Goal: Information Seeking & Learning: Learn about a topic

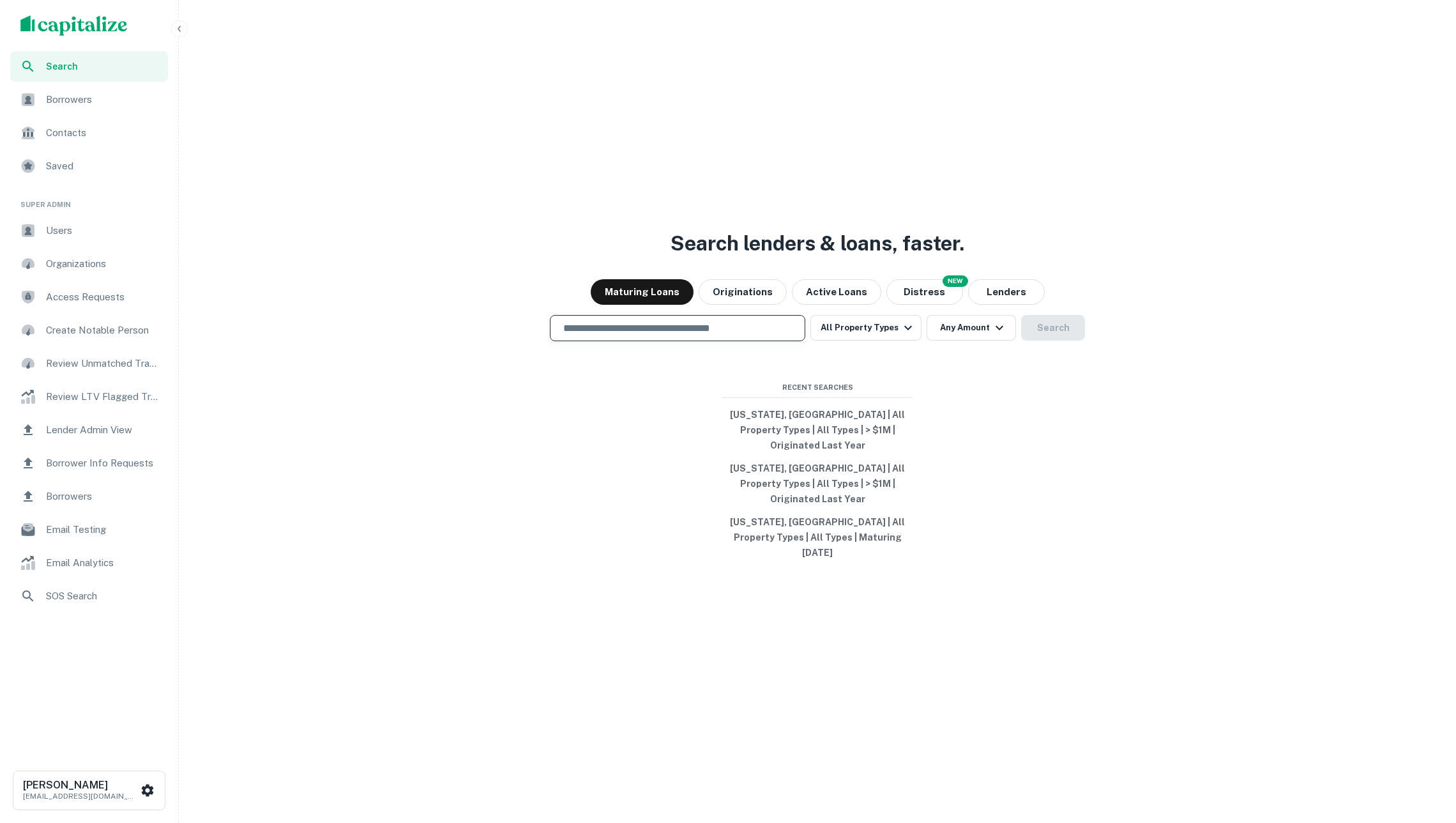
click at [720, 335] on input "text" at bounding box center [678, 327] width 244 height 14
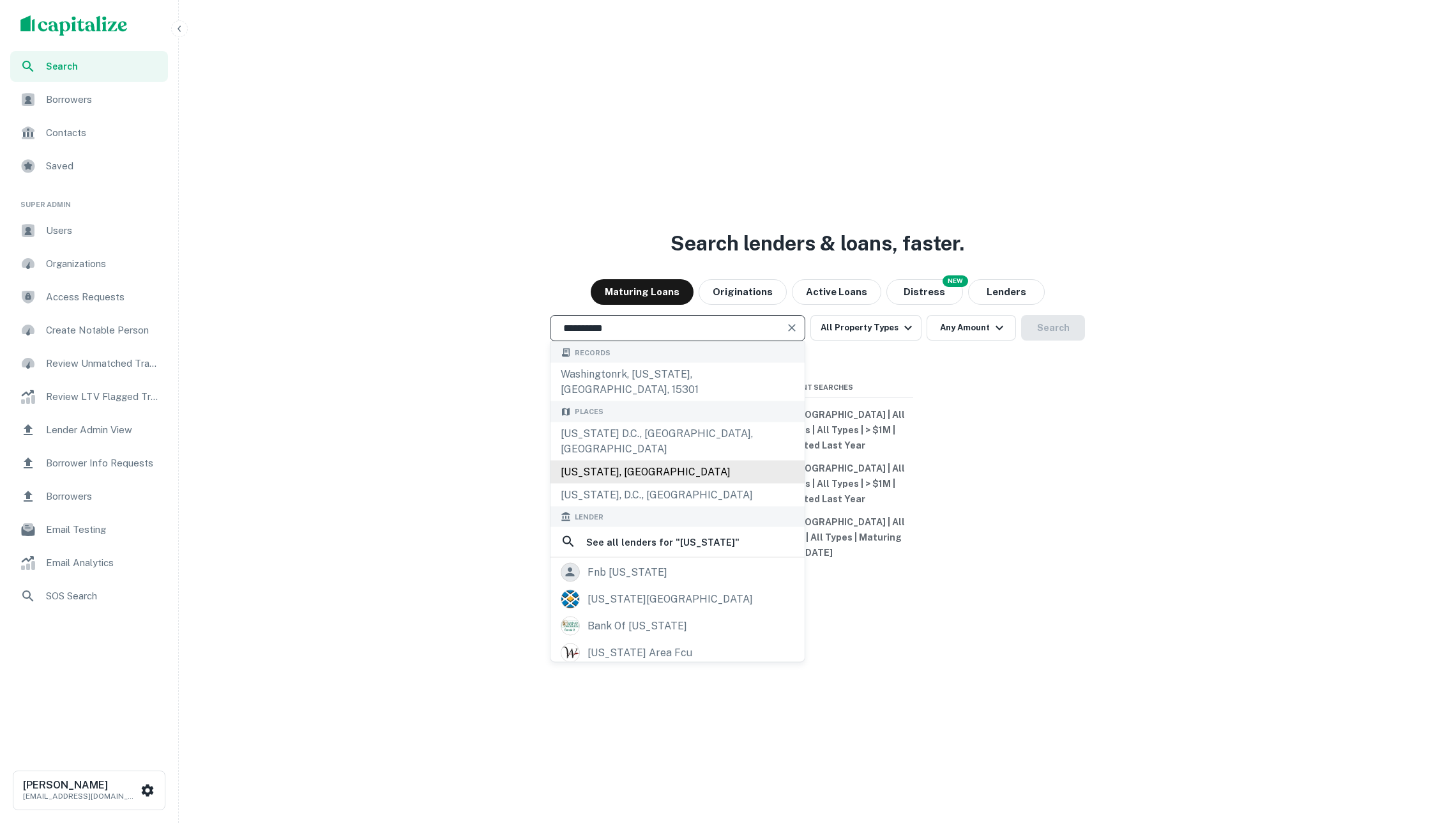
click at [710, 469] on div "Washington, USA" at bounding box center [678, 471] width 254 height 23
type input "**********"
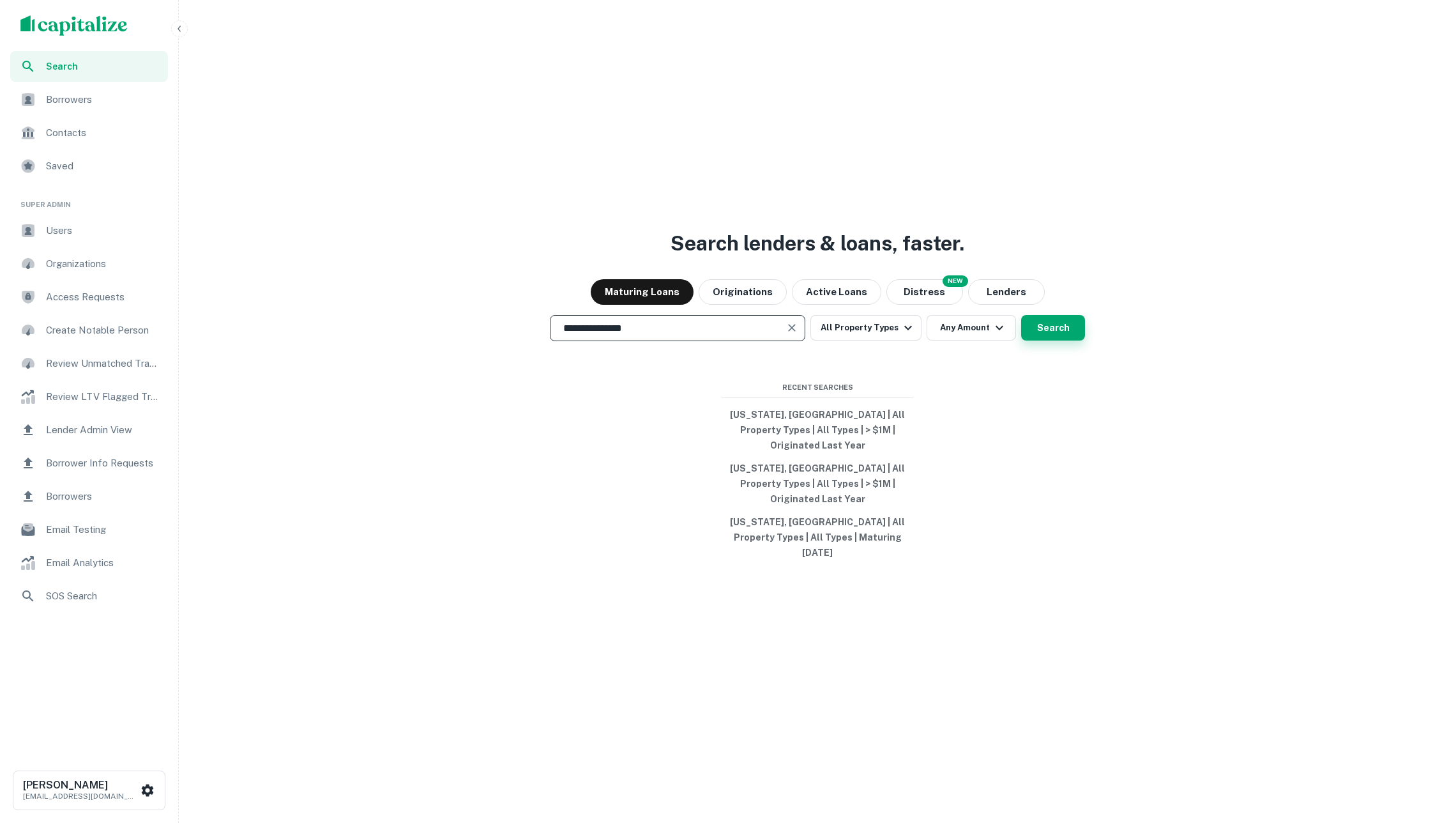
click at [1059, 340] on button "Search" at bounding box center [1053, 328] width 64 height 25
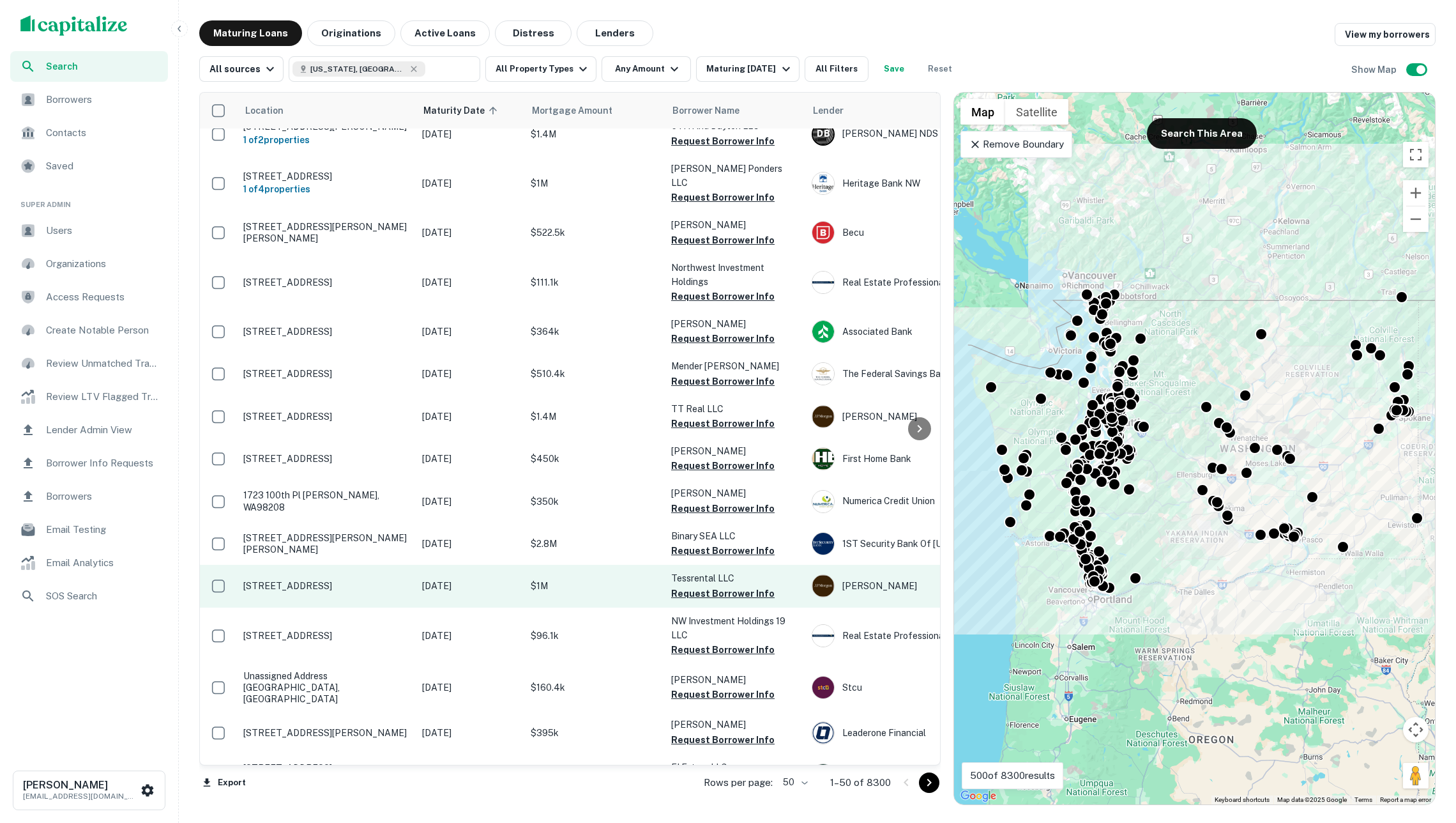
scroll to position [1581, 0]
click at [571, 565] on td "$1M" at bounding box center [594, 586] width 140 height 42
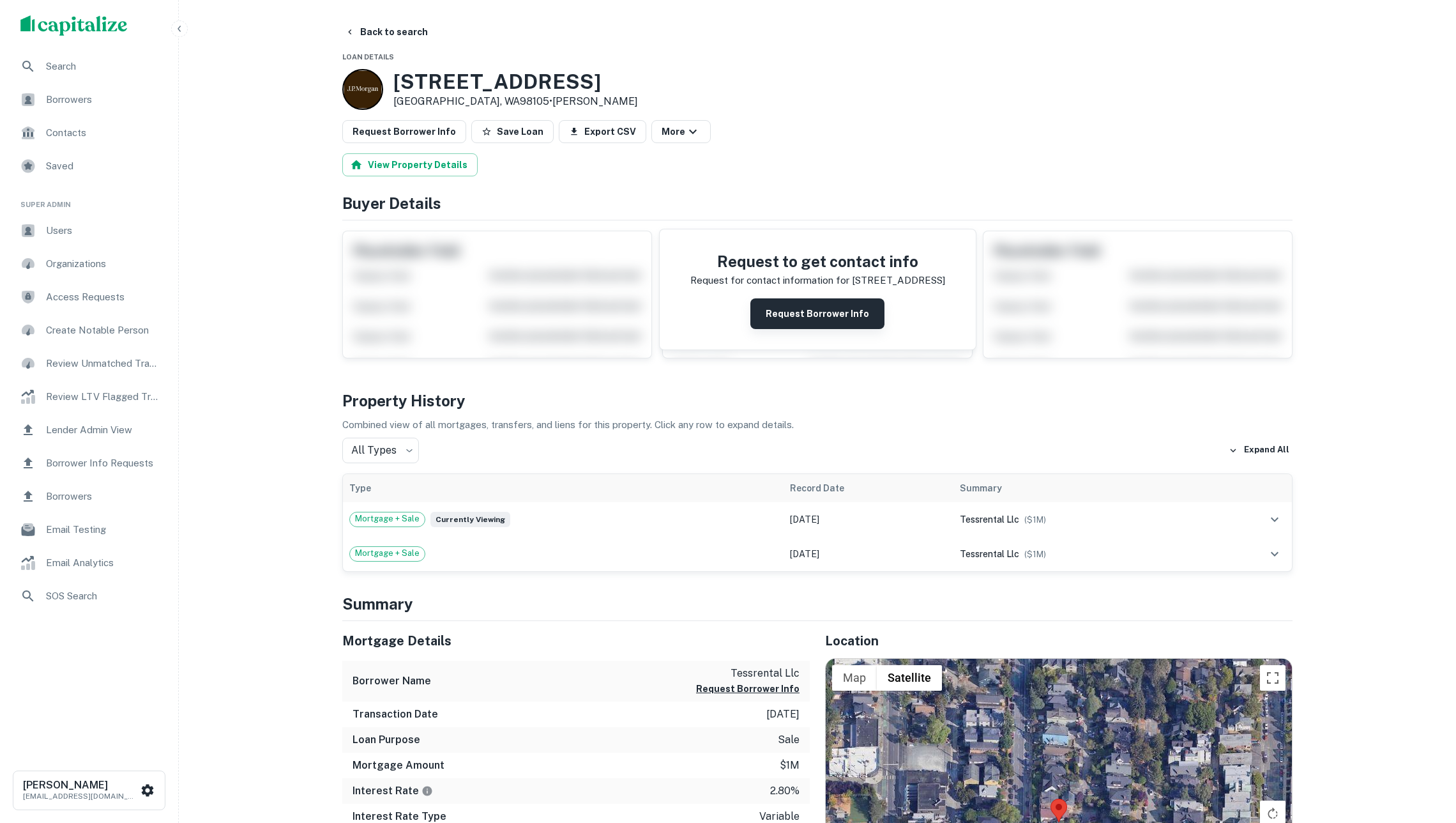
click at [781, 322] on button "Request Borrower Info" at bounding box center [818, 314] width 135 height 30
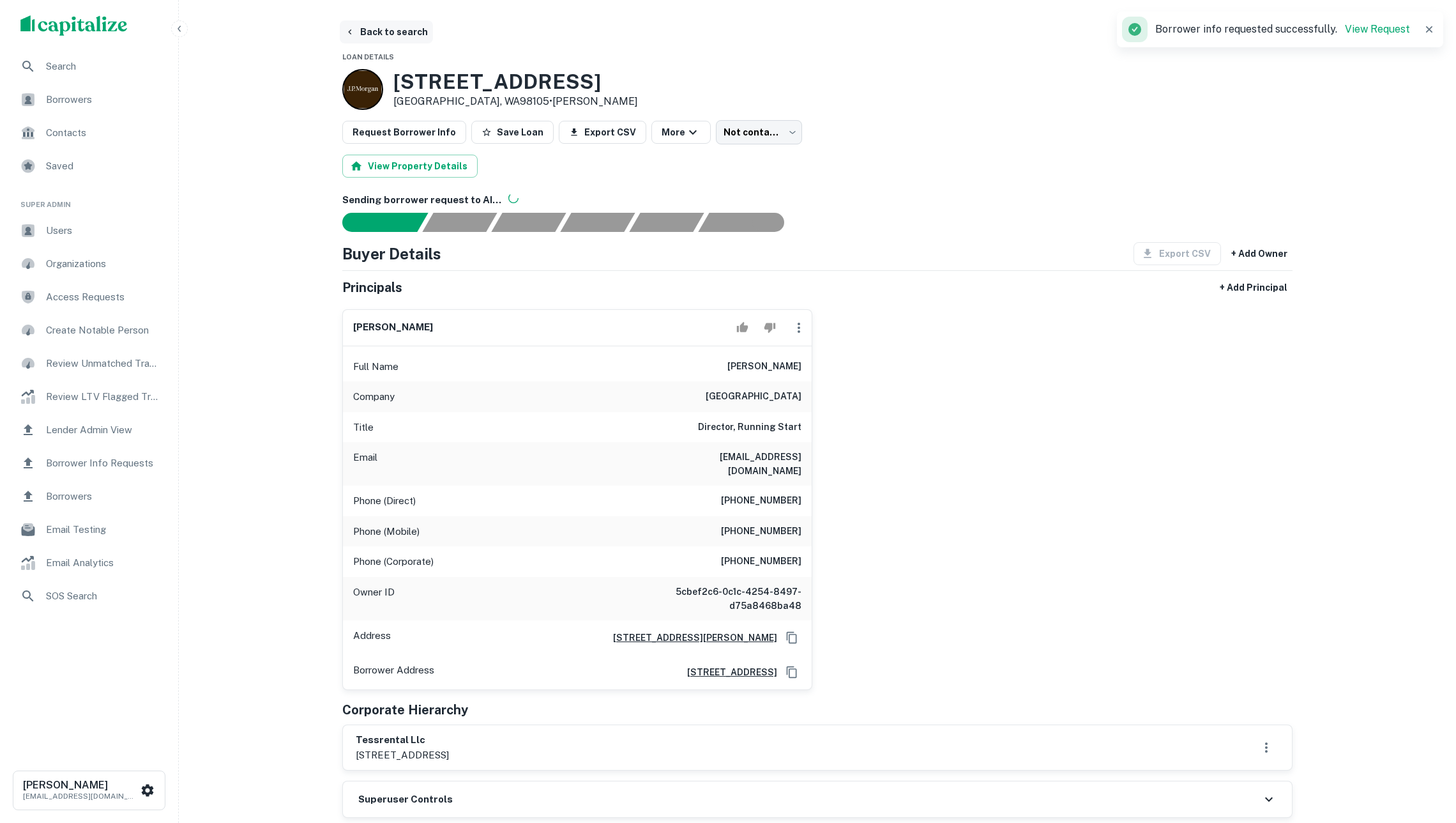
click at [376, 31] on button "Back to search" at bounding box center [386, 31] width 93 height 23
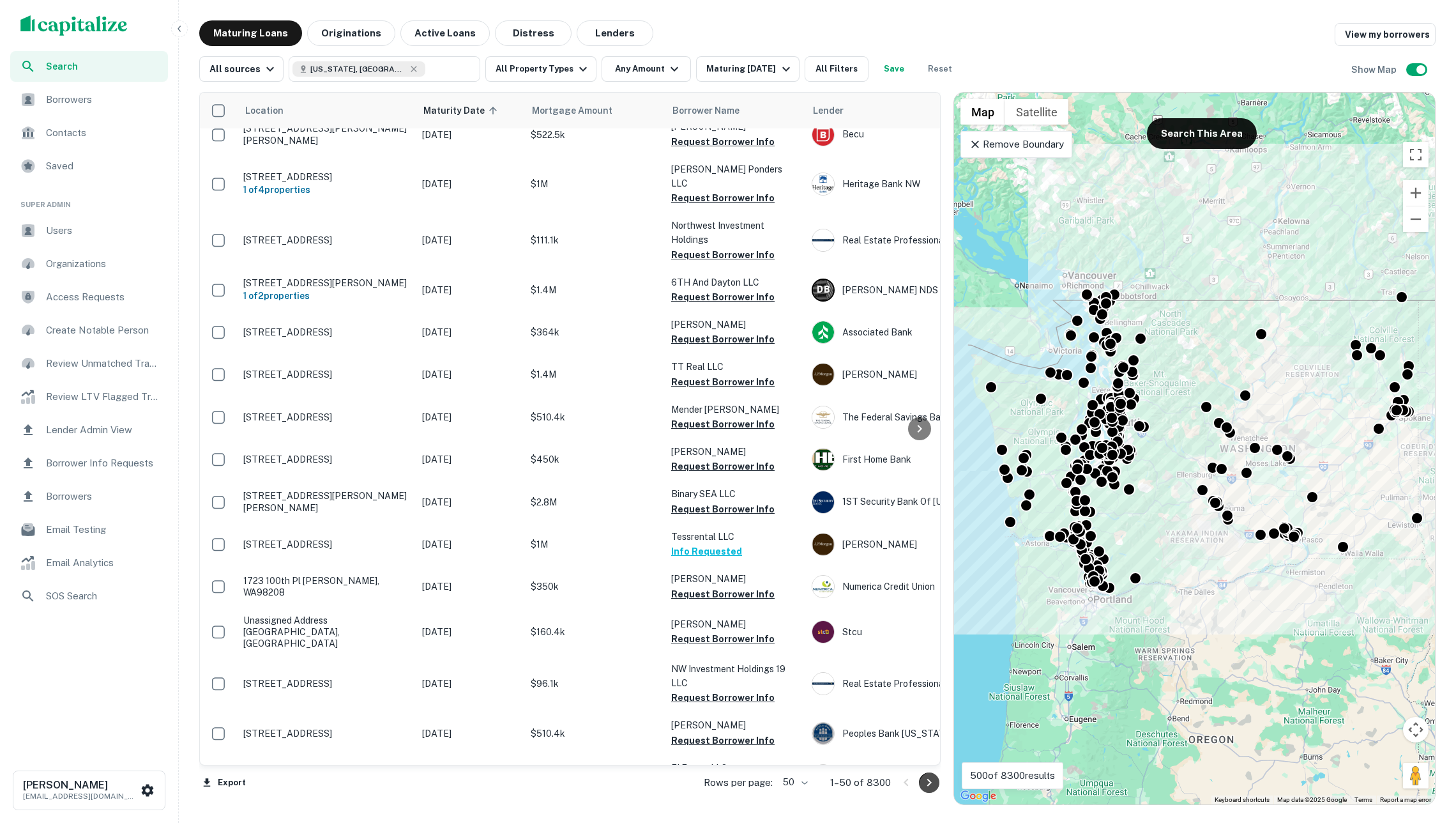
click at [929, 786] on icon "Go to next page" at bounding box center [929, 783] width 15 height 15
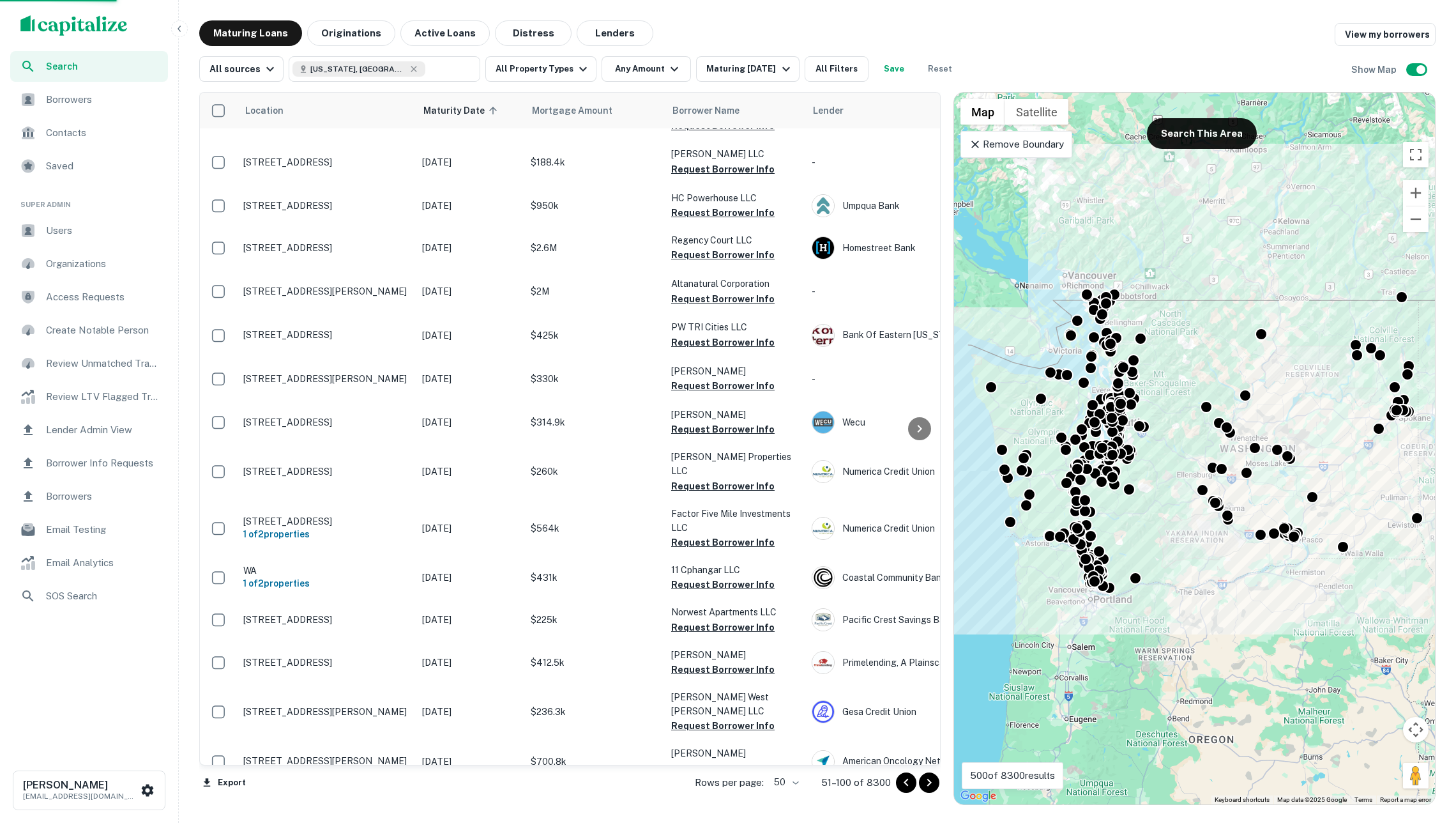
scroll to position [1528, 0]
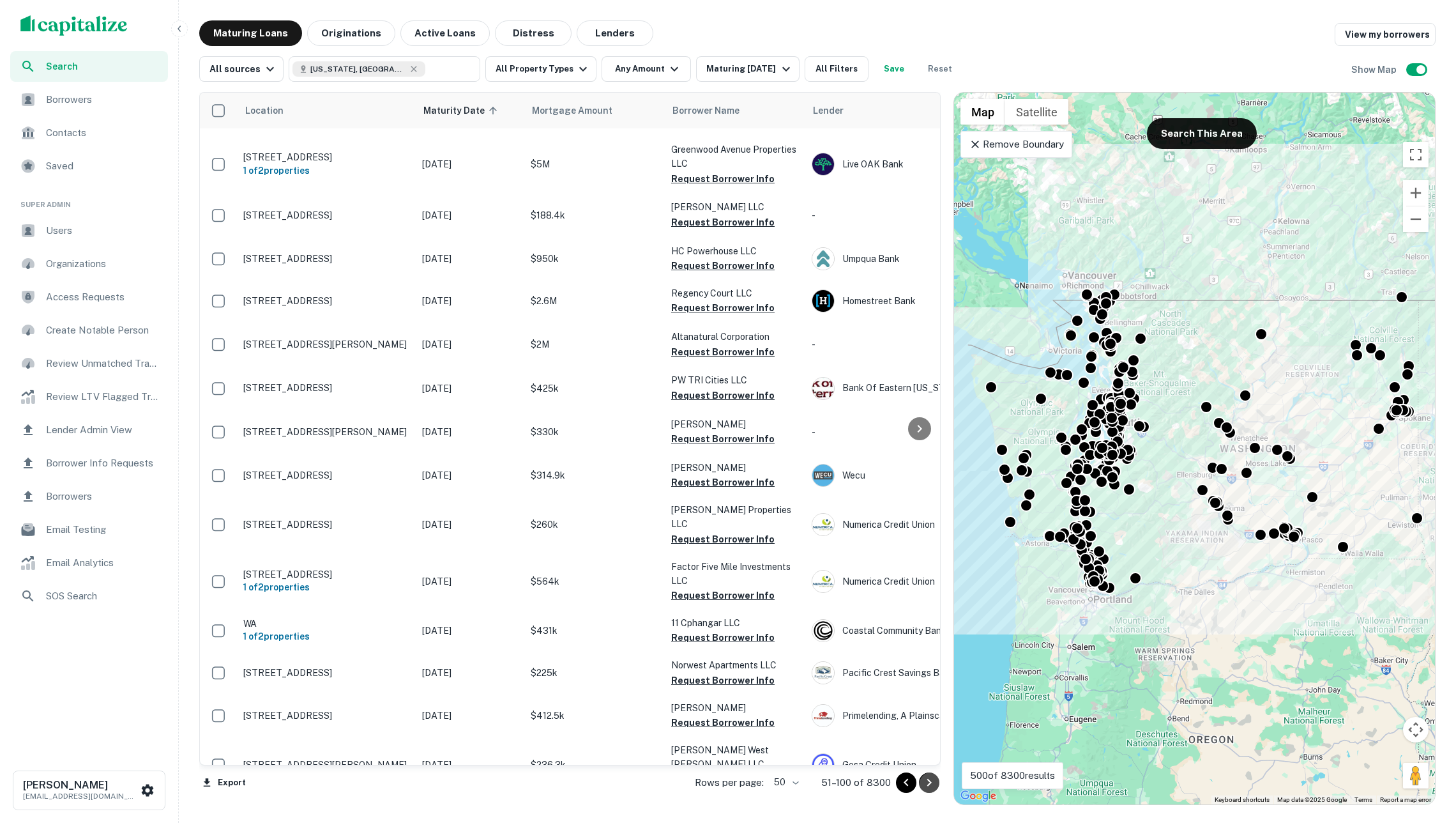
click at [929, 786] on icon "Go to next page" at bounding box center [929, 783] width 15 height 15
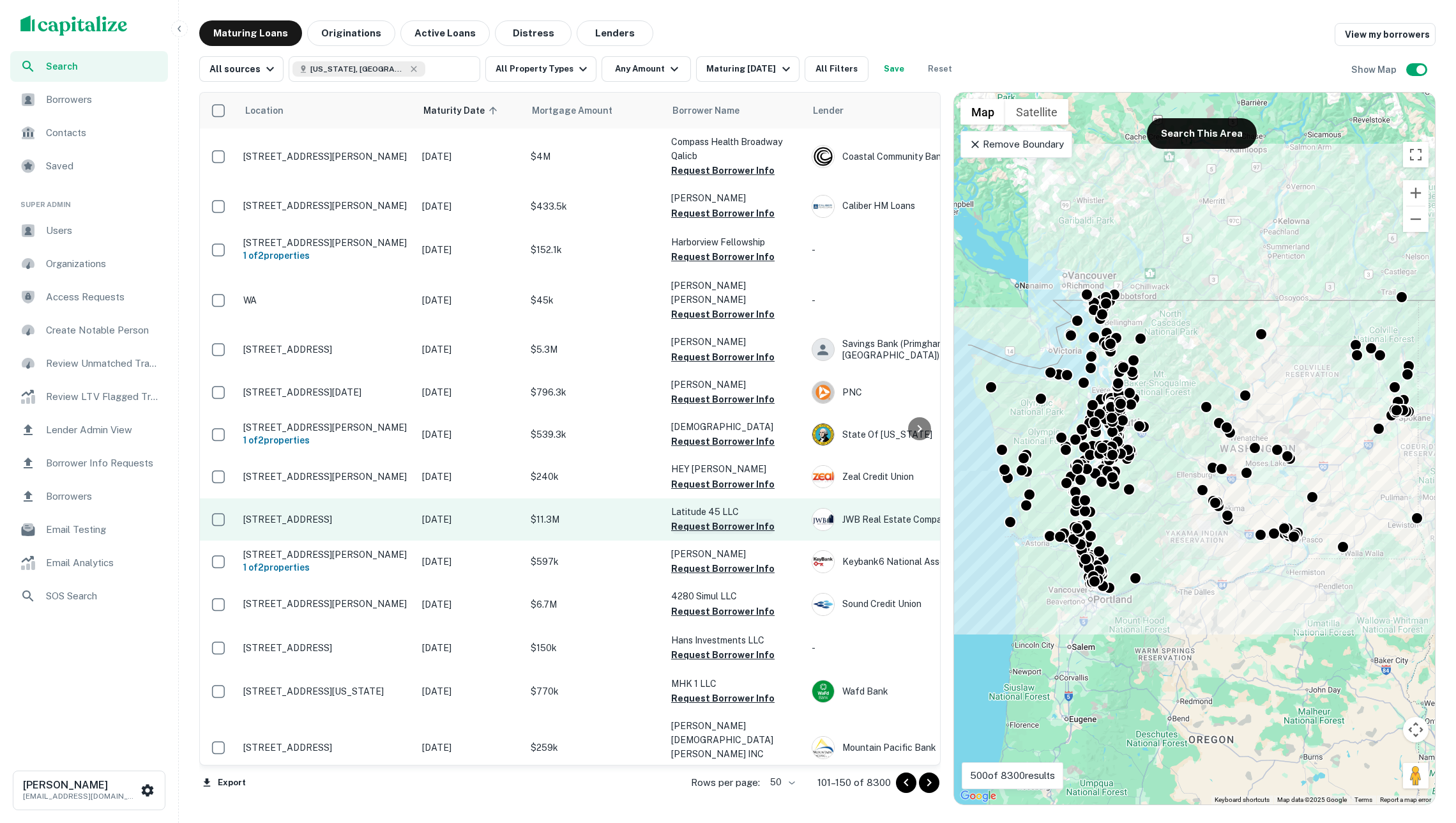
click at [683, 519] on button "Request Borrower Info" at bounding box center [723, 526] width 103 height 15
click at [590, 512] on p "$11.3M" at bounding box center [594, 519] width 128 height 14
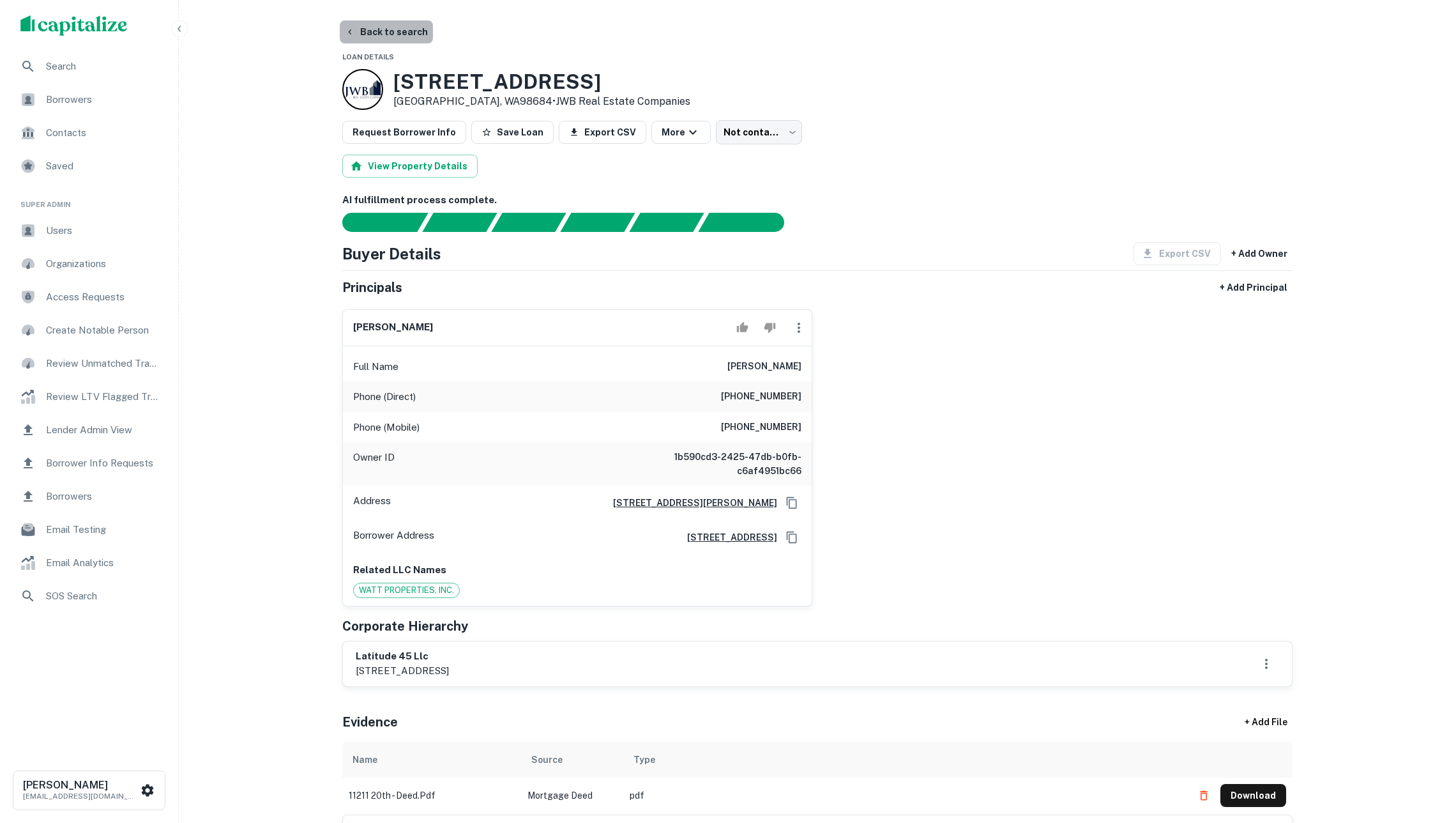
click at [395, 29] on button "Back to search" at bounding box center [386, 31] width 93 height 23
